Goal: Task Accomplishment & Management: Use online tool/utility

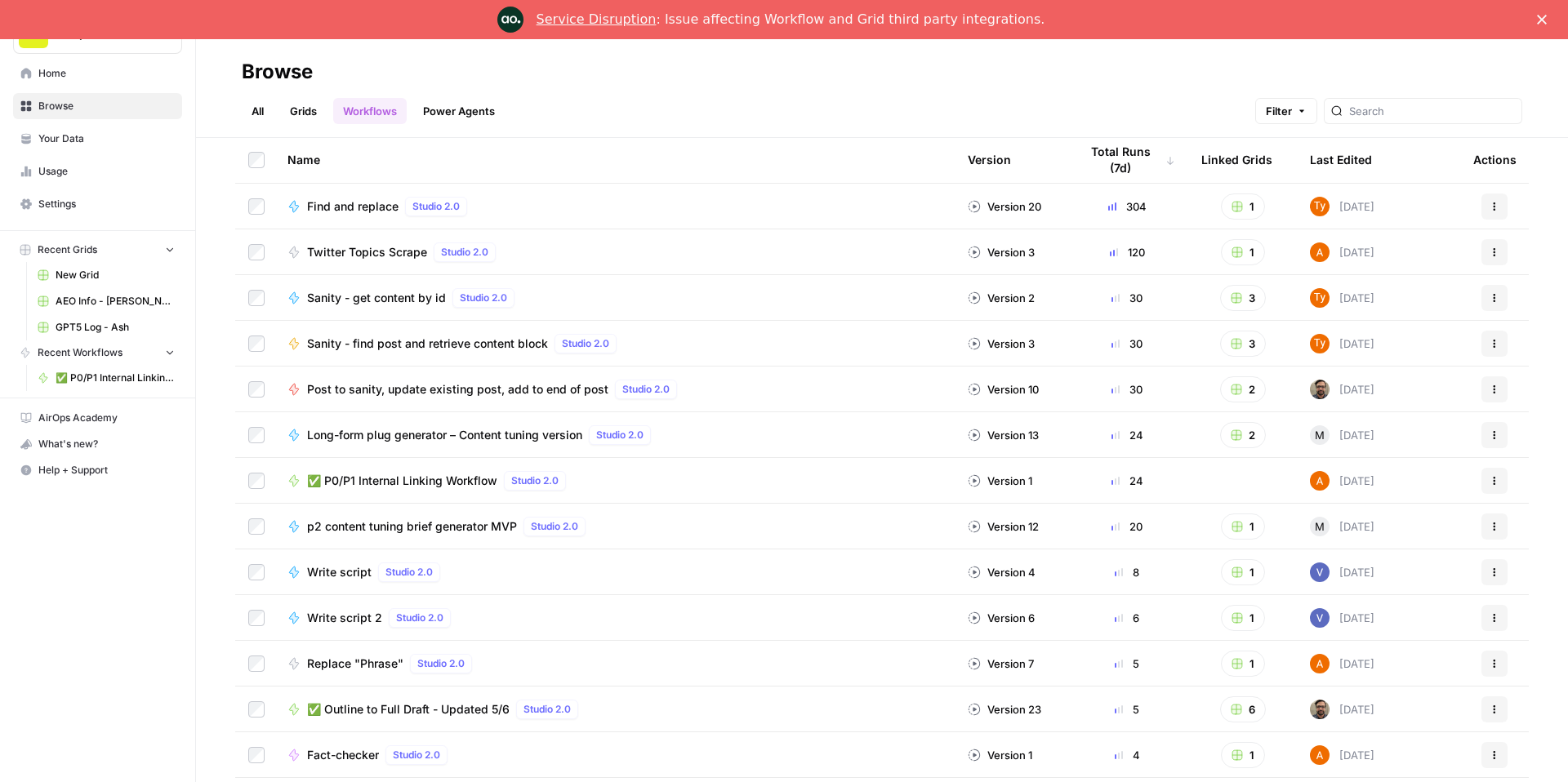
click at [504, 445] on div "Long-form plug generator – Content tuning version Studio 2.0" at bounding box center [482, 435] width 350 height 20
click at [498, 489] on span "✅ P0/P1 Internal Linking Workflow" at bounding box center [402, 481] width 190 height 17
